Goal: Book appointment/travel/reservation

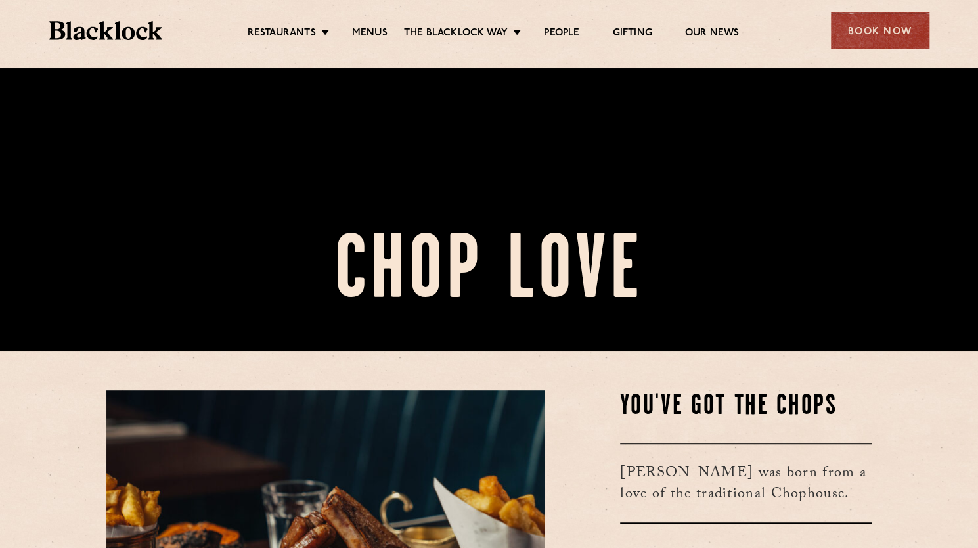
scroll to position [66, 0]
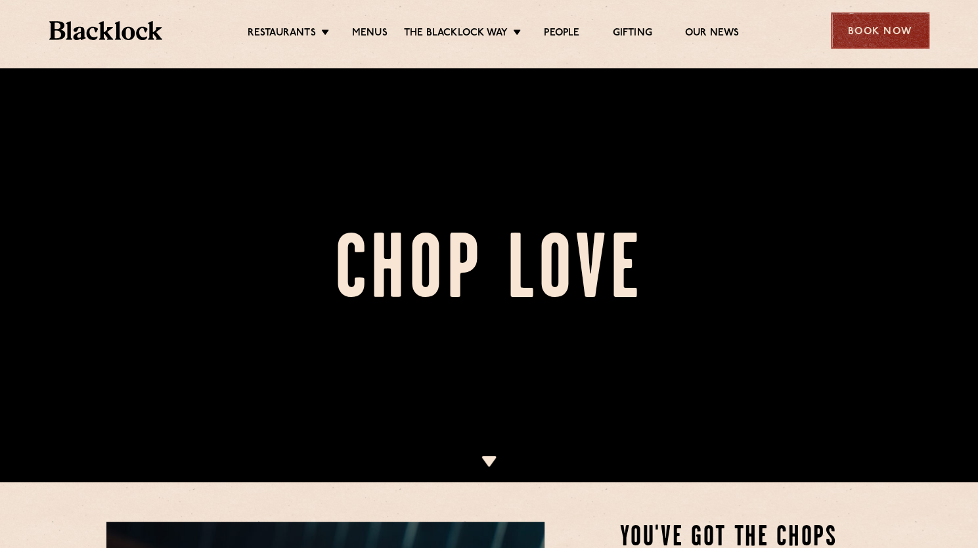
click at [883, 25] on div "Book Now" at bounding box center [880, 30] width 99 height 36
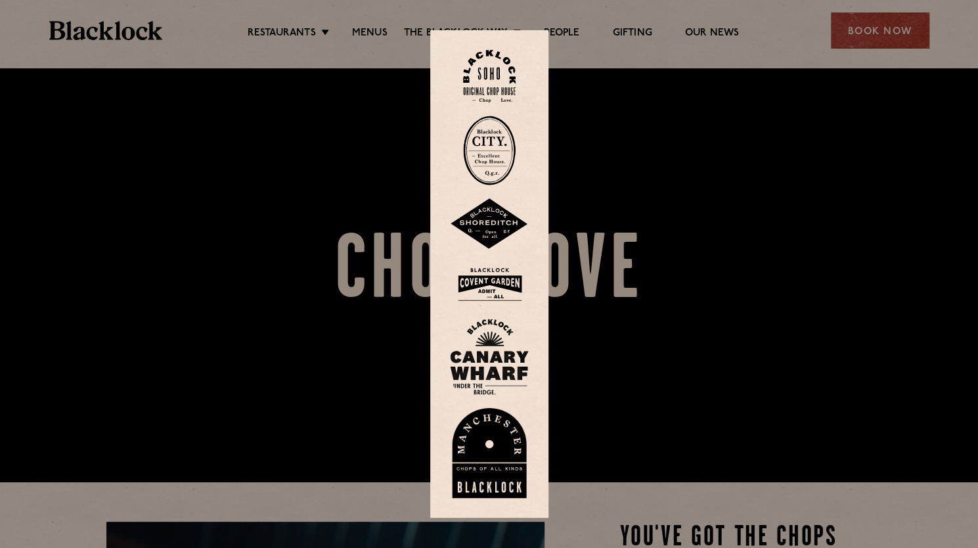
click at [864, 26] on div at bounding box center [489, 274] width 978 height 548
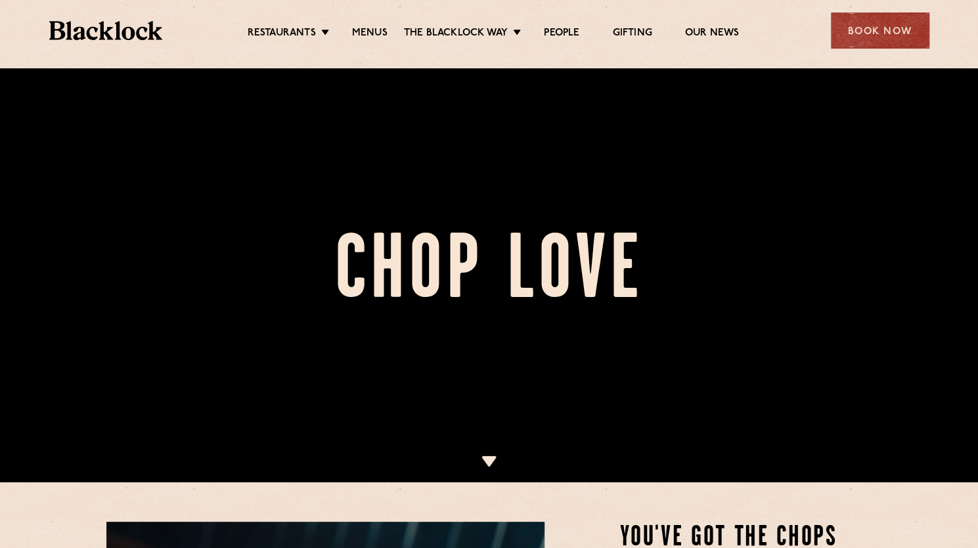
click at [860, 28] on div "Book Now" at bounding box center [880, 30] width 99 height 36
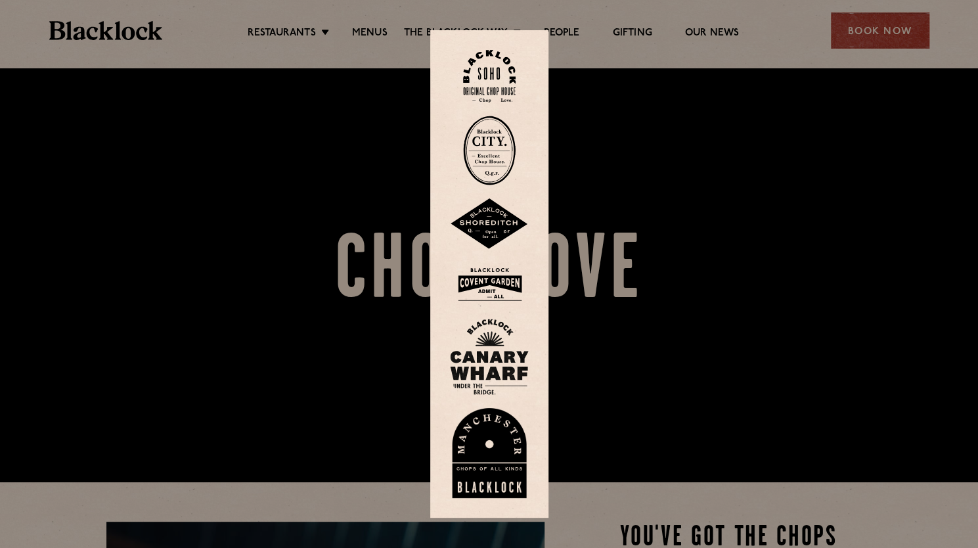
click at [508, 131] on img at bounding box center [489, 151] width 53 height 70
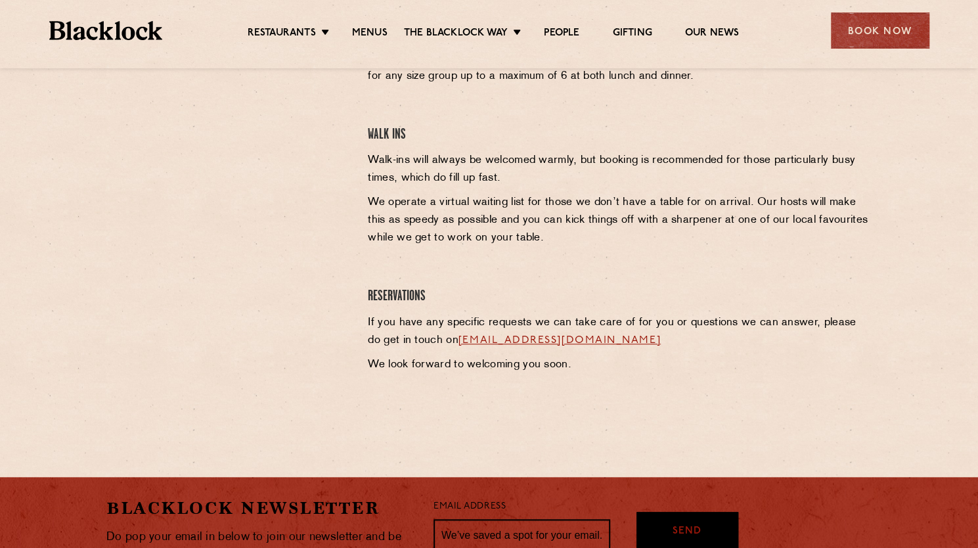
scroll to position [263, 0]
